Goal: Information Seeking & Learning: Learn about a topic

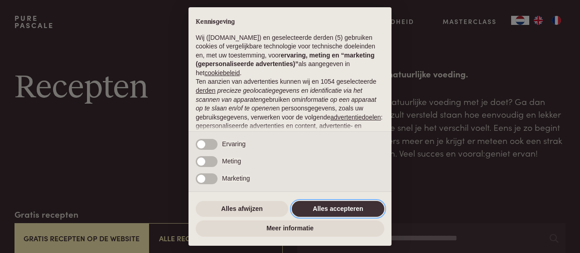
click at [323, 211] on button "Alles accepteren" at bounding box center [338, 209] width 92 height 16
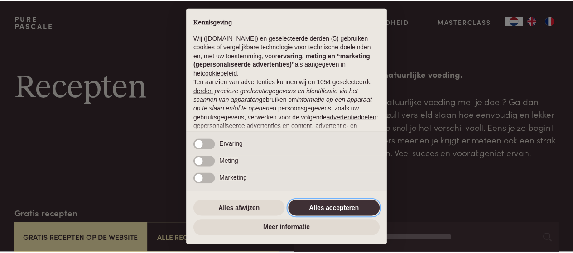
scroll to position [111, 0]
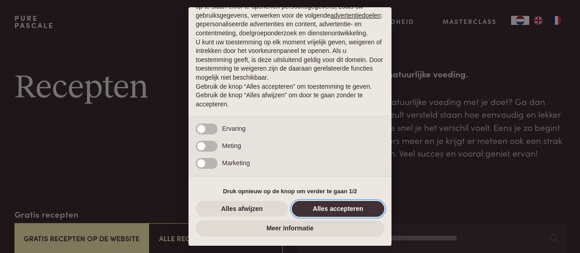
click at [307, 209] on button "Alles accepteren" at bounding box center [338, 209] width 92 height 16
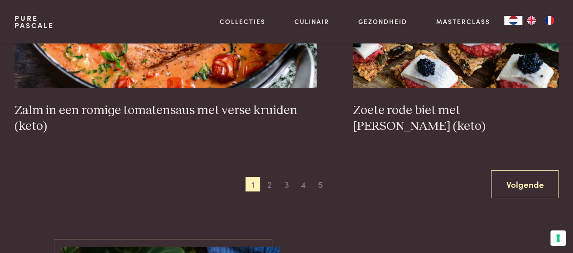
scroll to position [1663, 0]
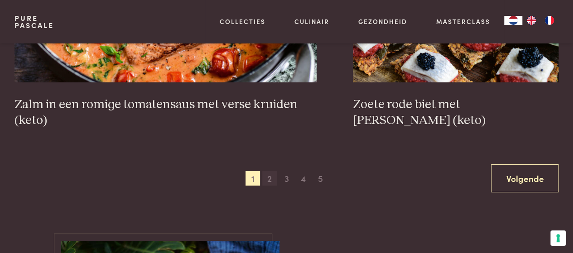
click at [271, 183] on span "2" at bounding box center [269, 178] width 15 height 15
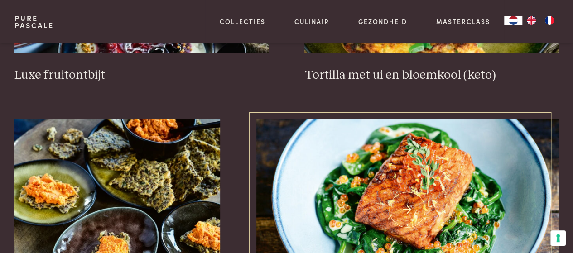
scroll to position [1213, 0]
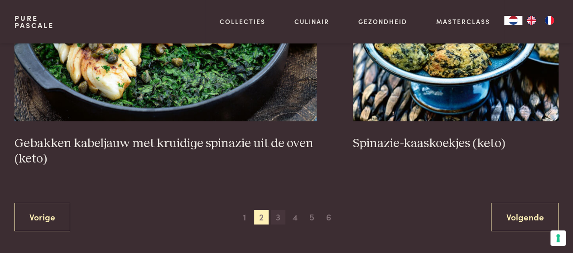
click at [276, 219] on span "3" at bounding box center [278, 217] width 15 height 15
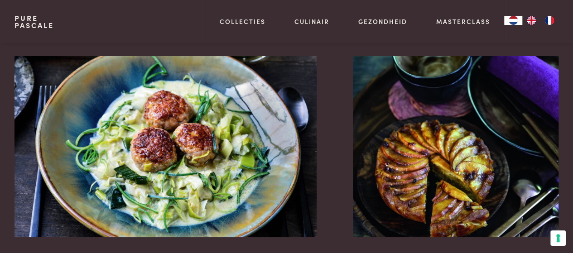
scroll to position [1588, 0]
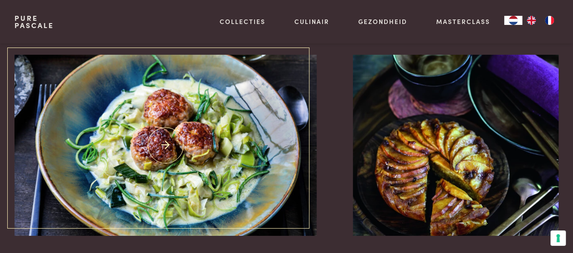
click at [215, 142] on img at bounding box center [166, 145] width 303 height 181
